Goal: Find specific page/section: Locate item on page

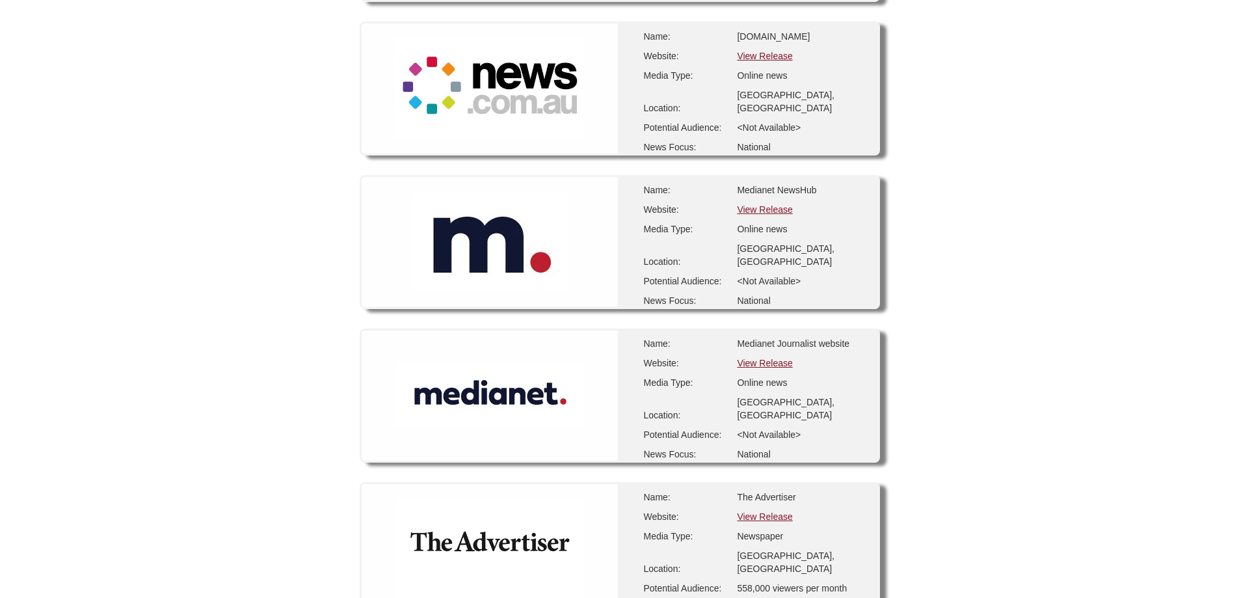
scroll to position [260, 0]
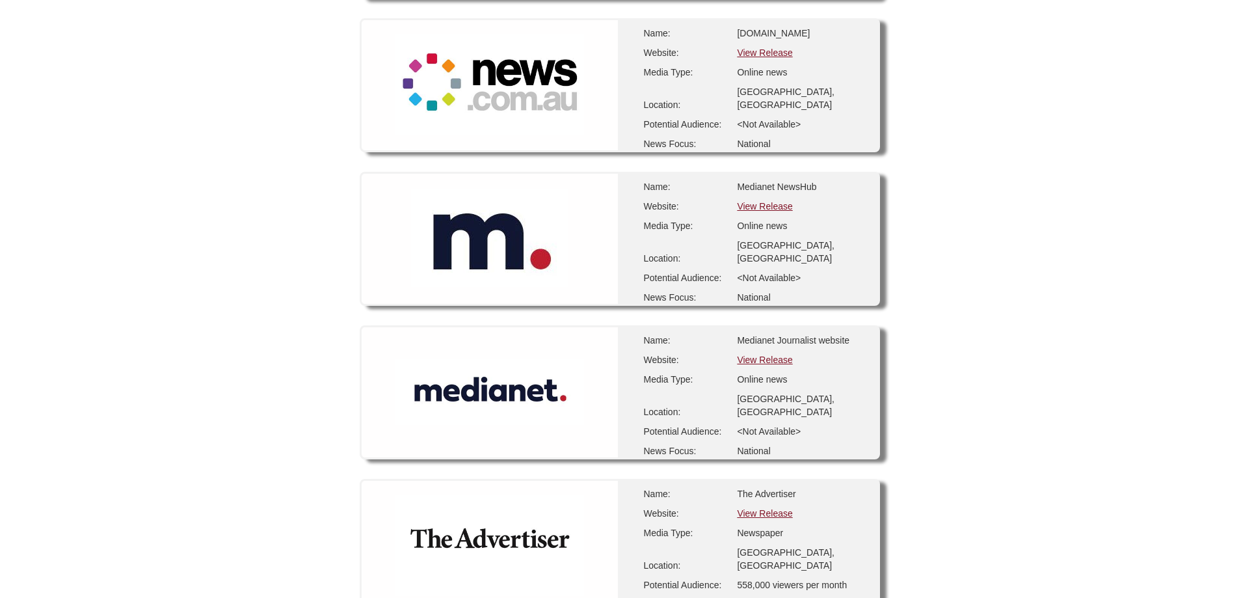
click at [767, 360] on link "View Release" at bounding box center [764, 359] width 55 height 10
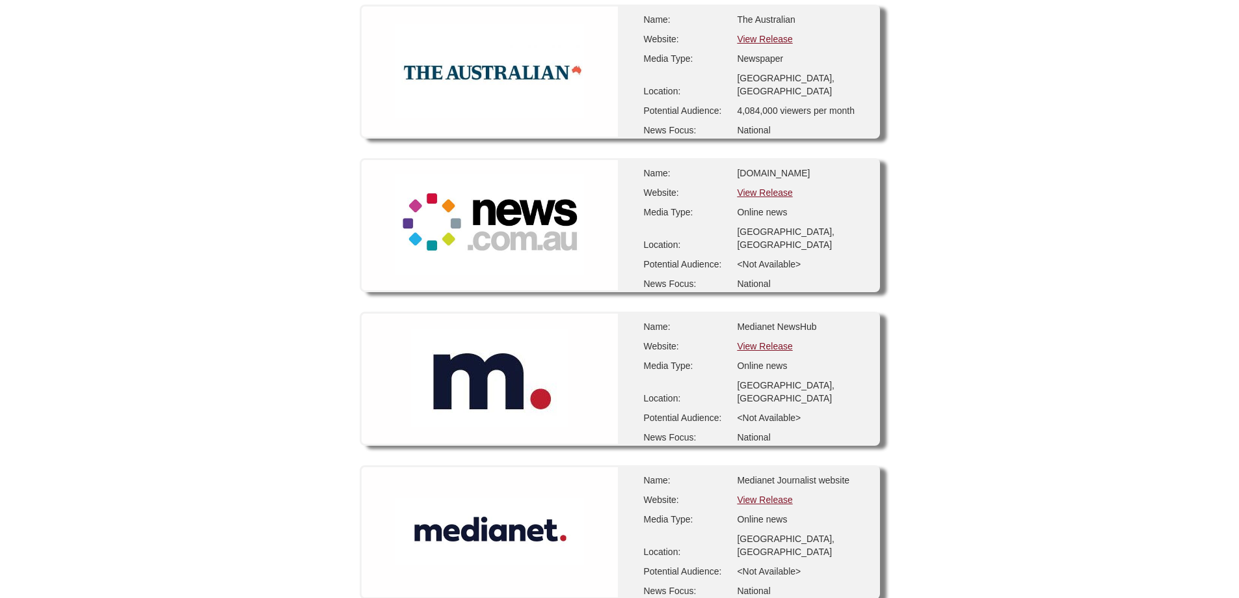
scroll to position [195, 0]
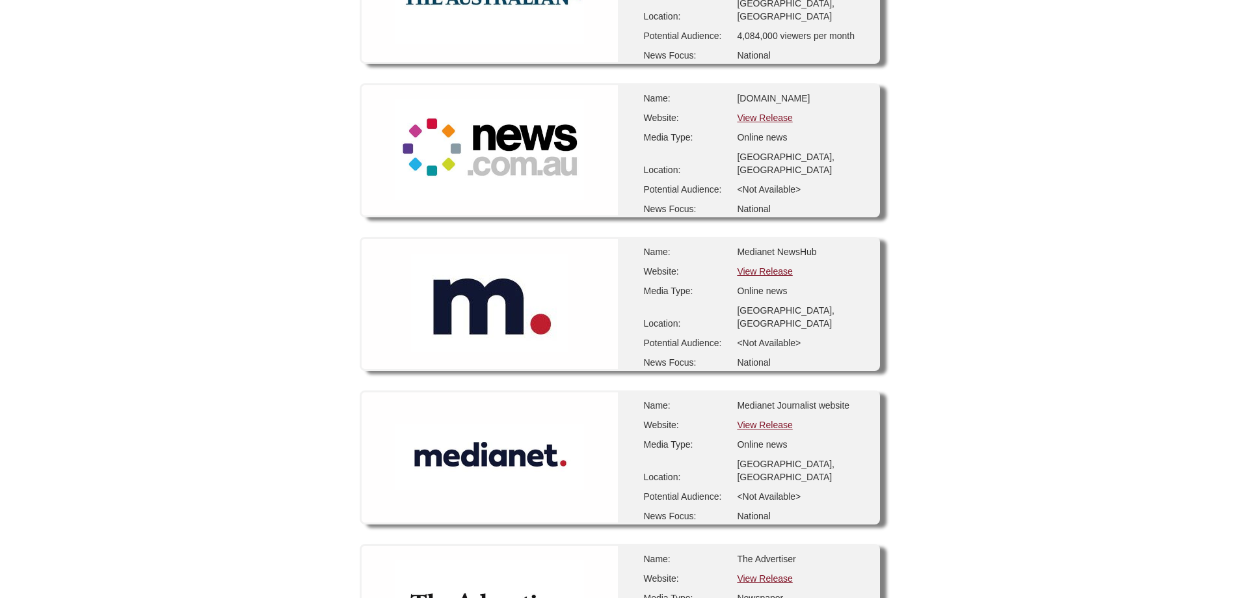
click at [778, 426] on link "View Release" at bounding box center [764, 424] width 55 height 10
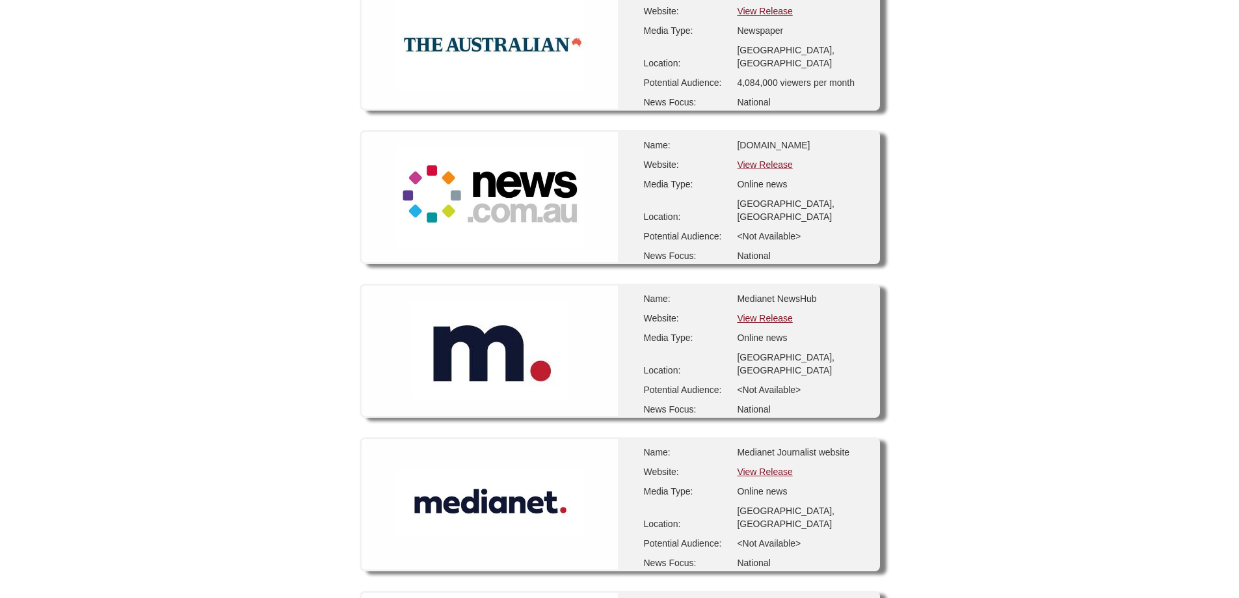
scroll to position [0, 0]
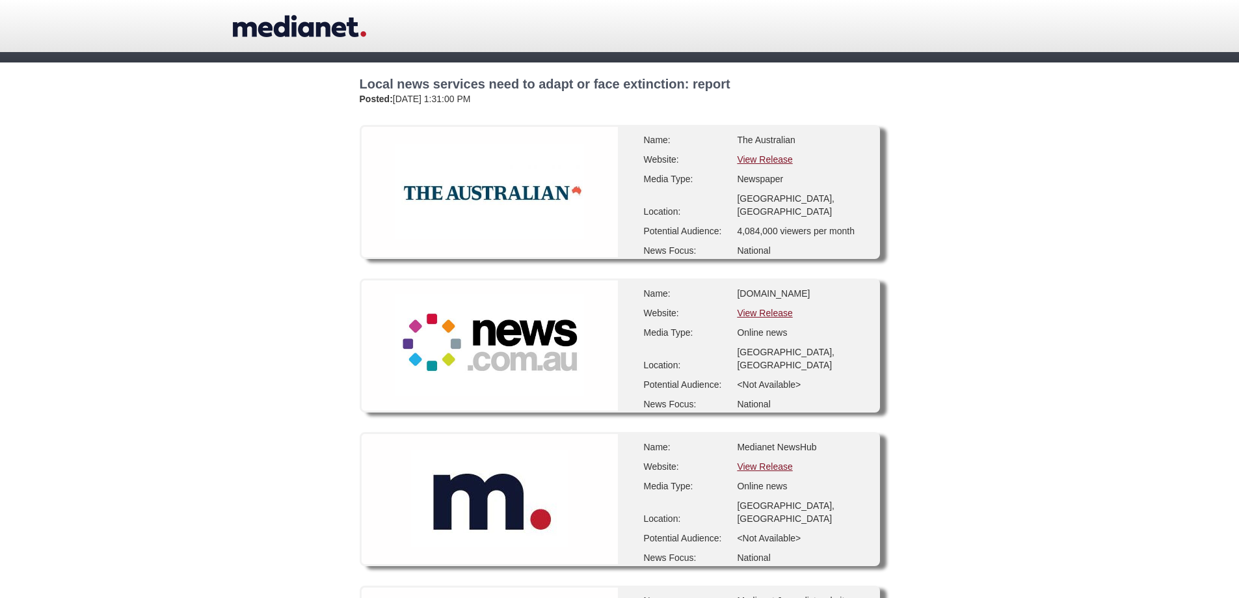
click at [765, 156] on link "View Release" at bounding box center [764, 159] width 55 height 10
click at [769, 160] on link "View Release" at bounding box center [764, 159] width 55 height 10
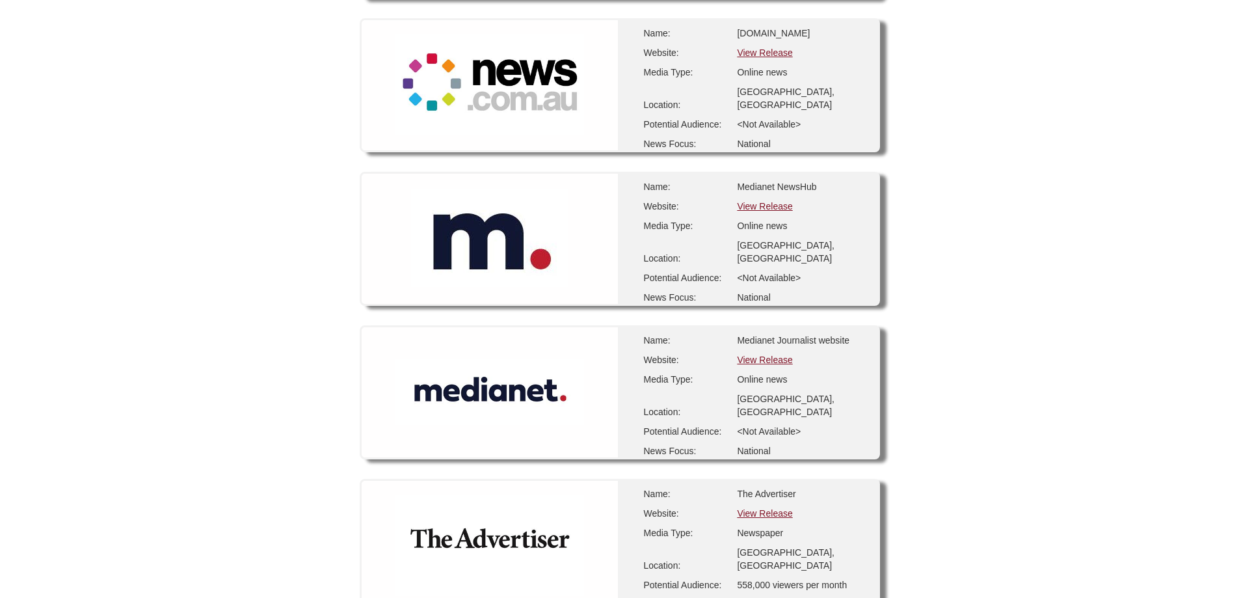
scroll to position [325, 0]
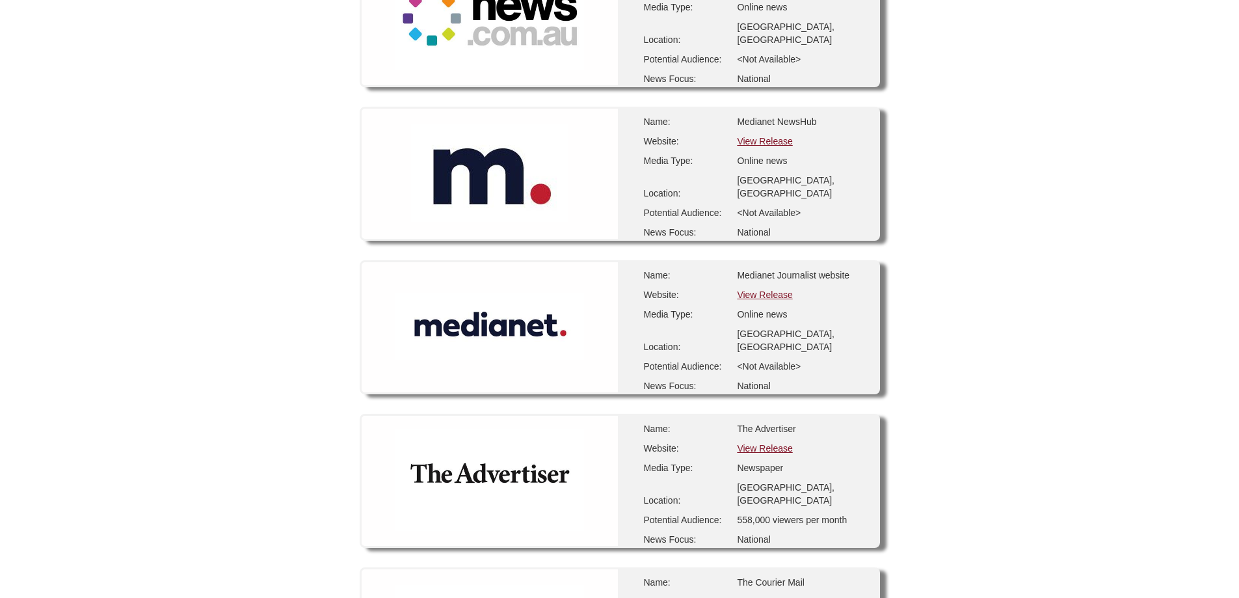
click at [782, 295] on link "View Release" at bounding box center [764, 294] width 55 height 10
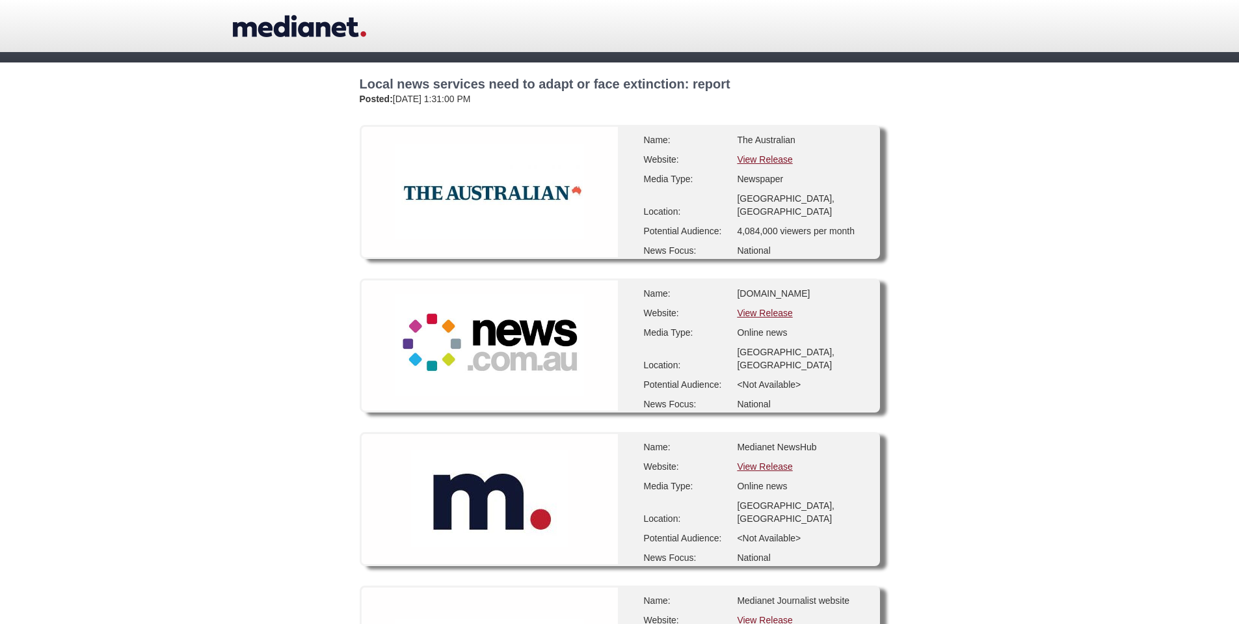
click at [763, 155] on link "View Release" at bounding box center [764, 159] width 55 height 10
click at [756, 317] on link "View Release" at bounding box center [764, 313] width 55 height 10
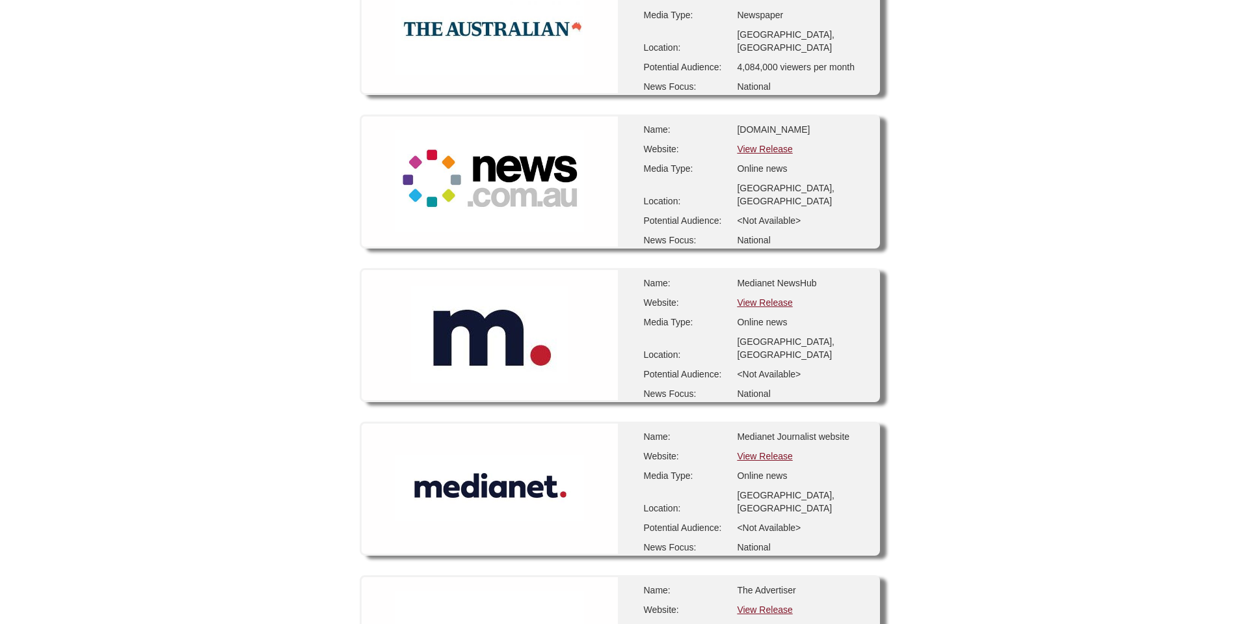
scroll to position [195, 0]
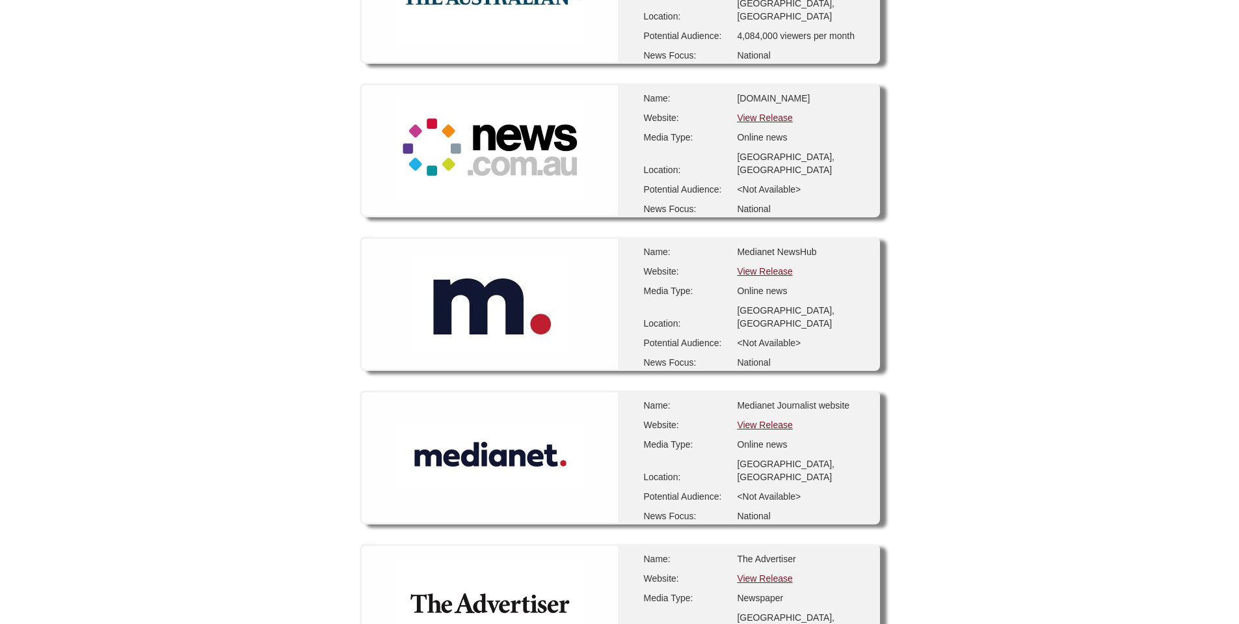
click at [775, 267] on link "View Release" at bounding box center [764, 271] width 55 height 10
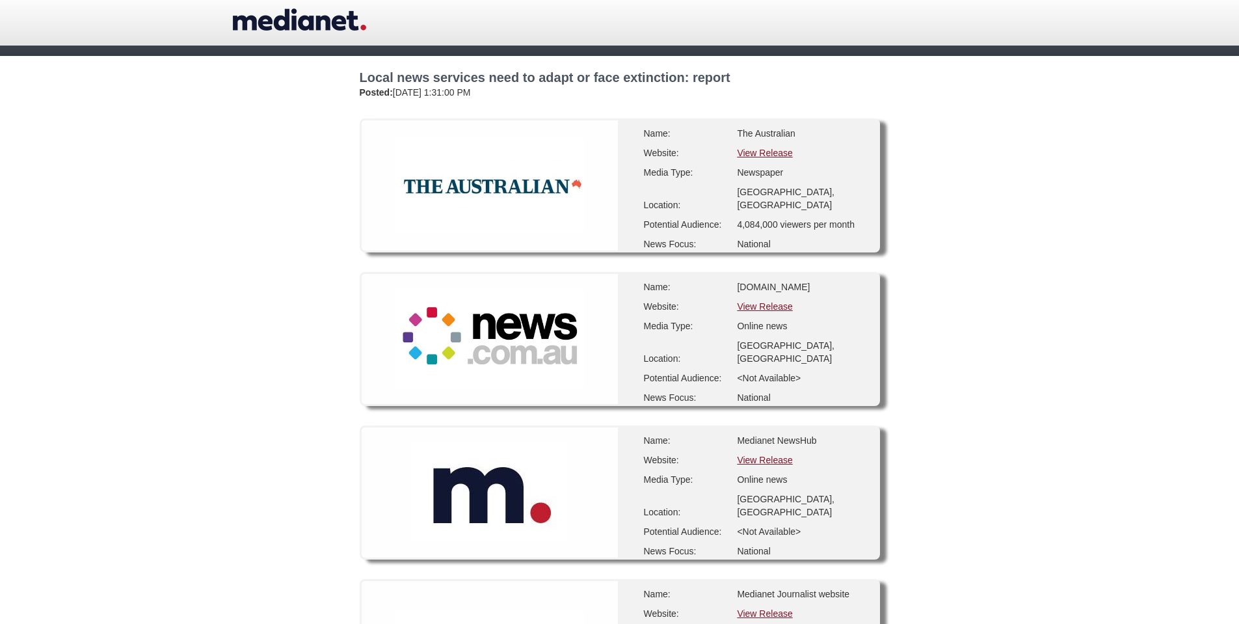
scroll to position [0, 0]
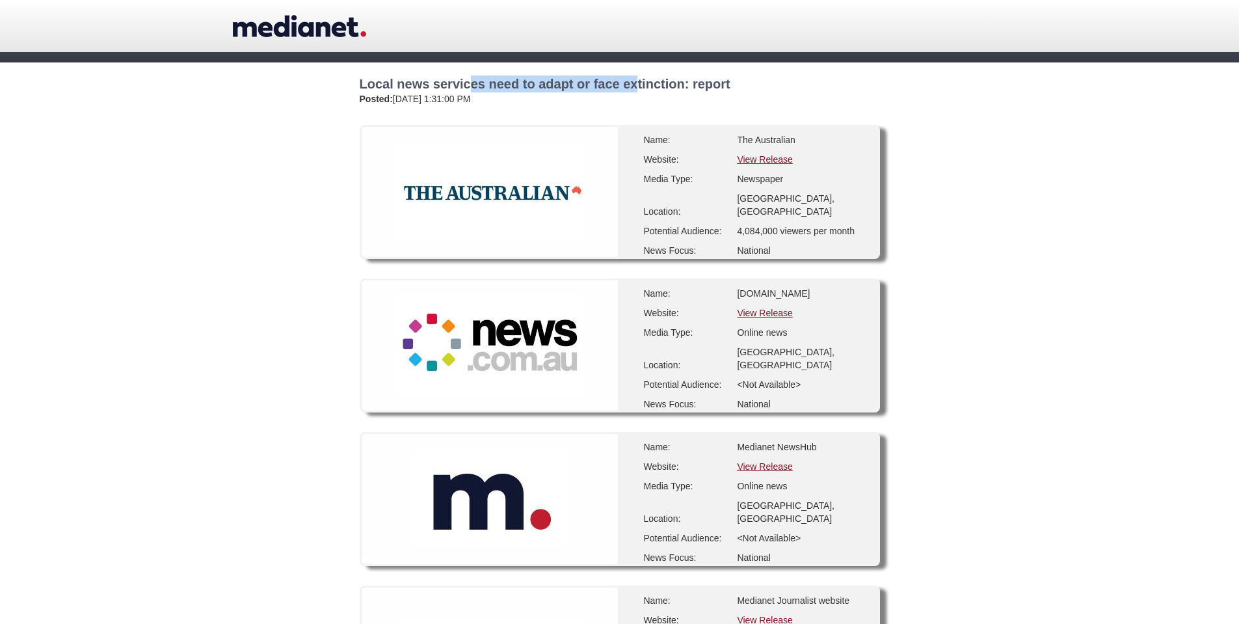
drag, startPoint x: 360, startPoint y: 84, endPoint x: 538, endPoint y: 85, distance: 178.2
click at [538, 85] on h2 "Local news services need to adapt or face extinction: report" at bounding box center [620, 83] width 520 height 17
copy h2 "Local news services need to"
